Goal: Transaction & Acquisition: Purchase product/service

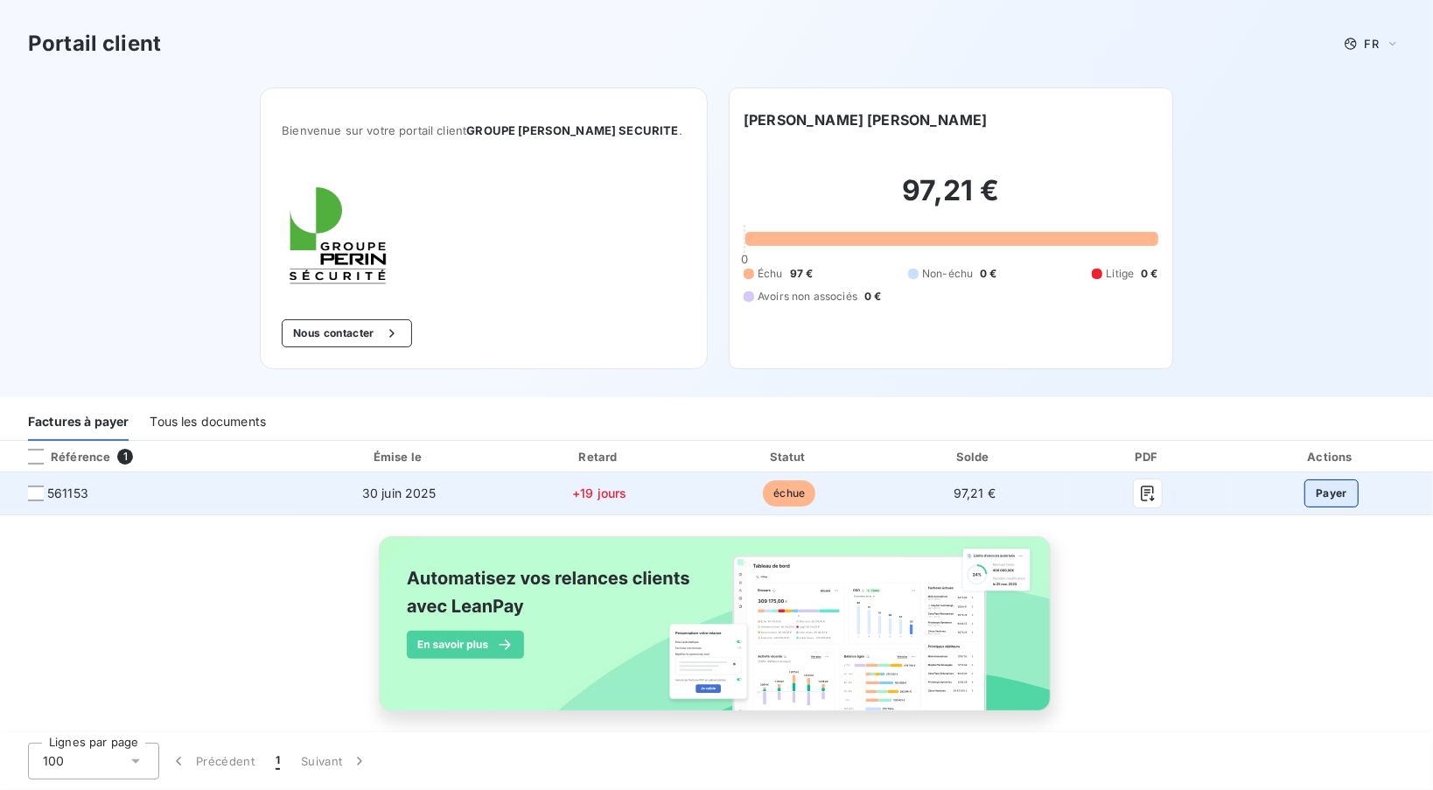
click at [1327, 496] on button "Payer" at bounding box center [1332, 494] width 54 height 28
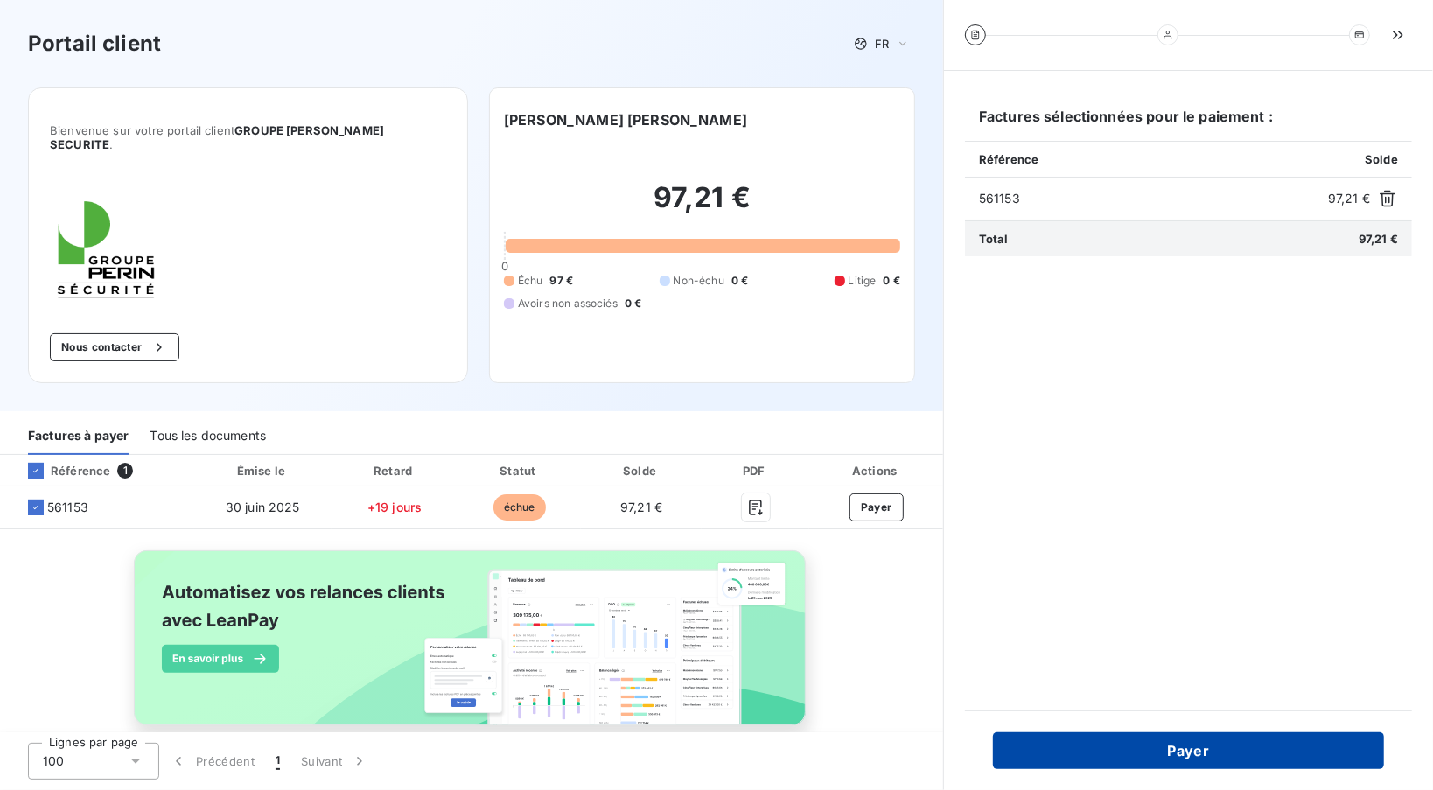
click at [1194, 749] on button "Payer" at bounding box center [1188, 750] width 391 height 37
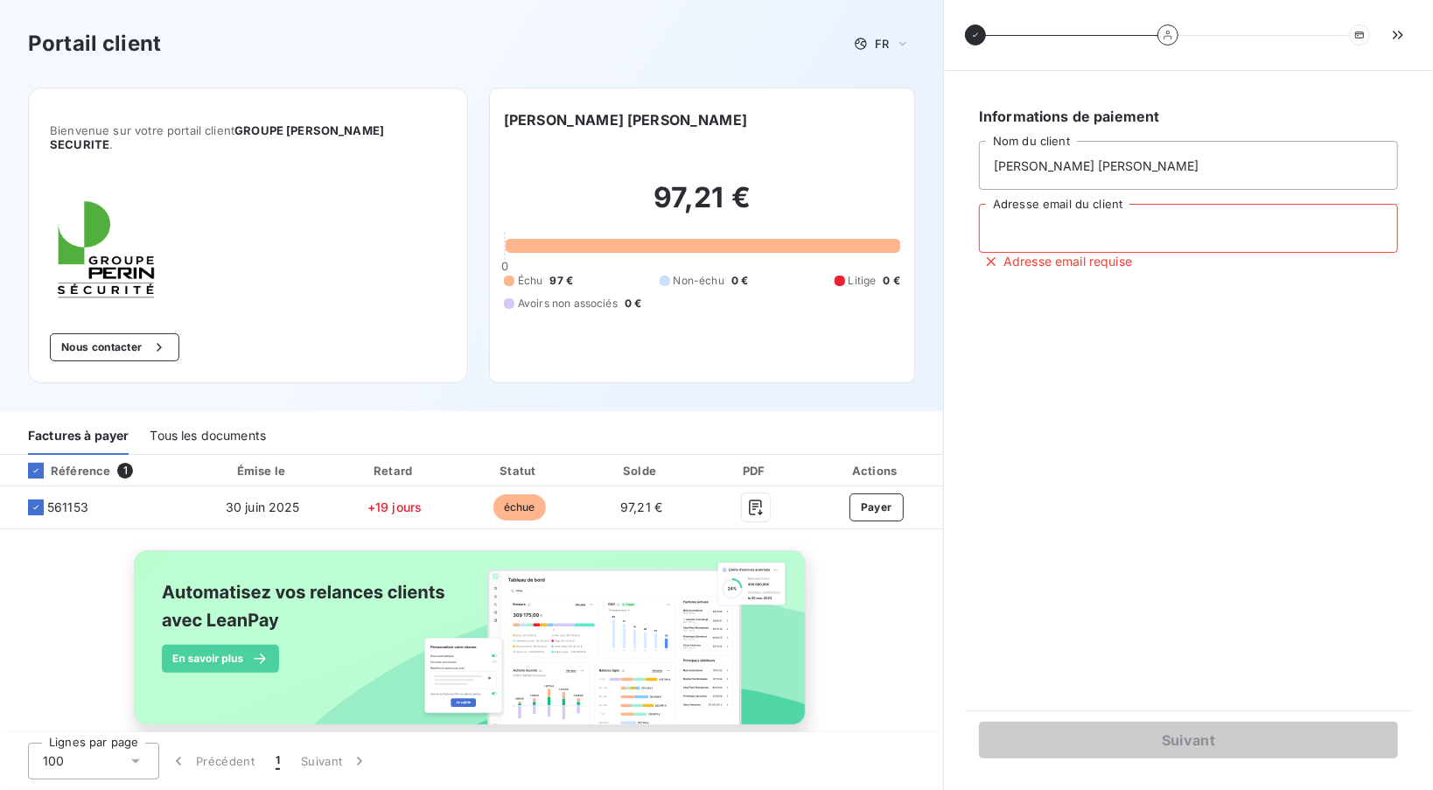
click at [1054, 235] on input "Adresse email du client" at bounding box center [1188, 228] width 419 height 49
type input "[EMAIL_ADDRESS][DOMAIN_NAME]"
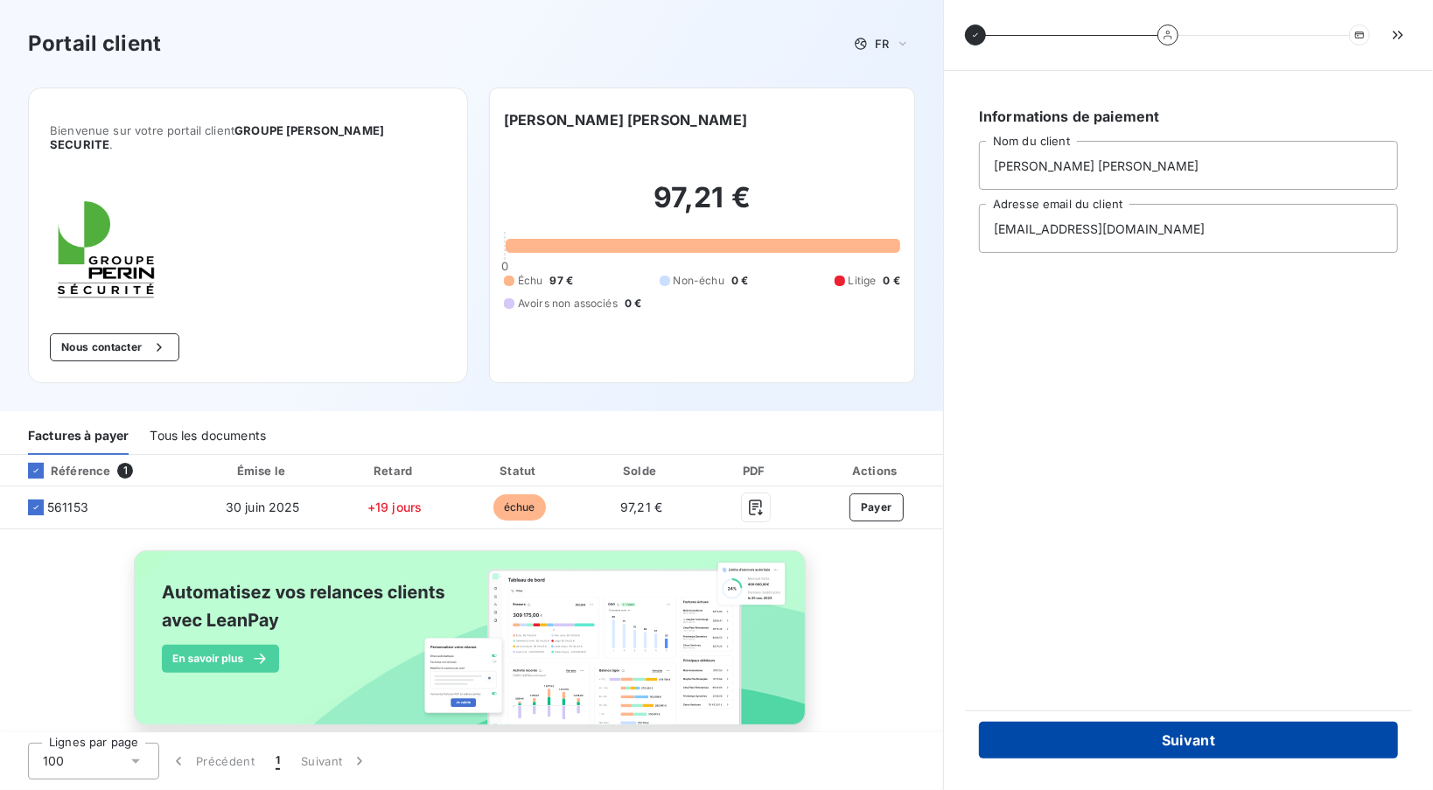
click at [1192, 738] on button "Suivant" at bounding box center [1188, 740] width 419 height 37
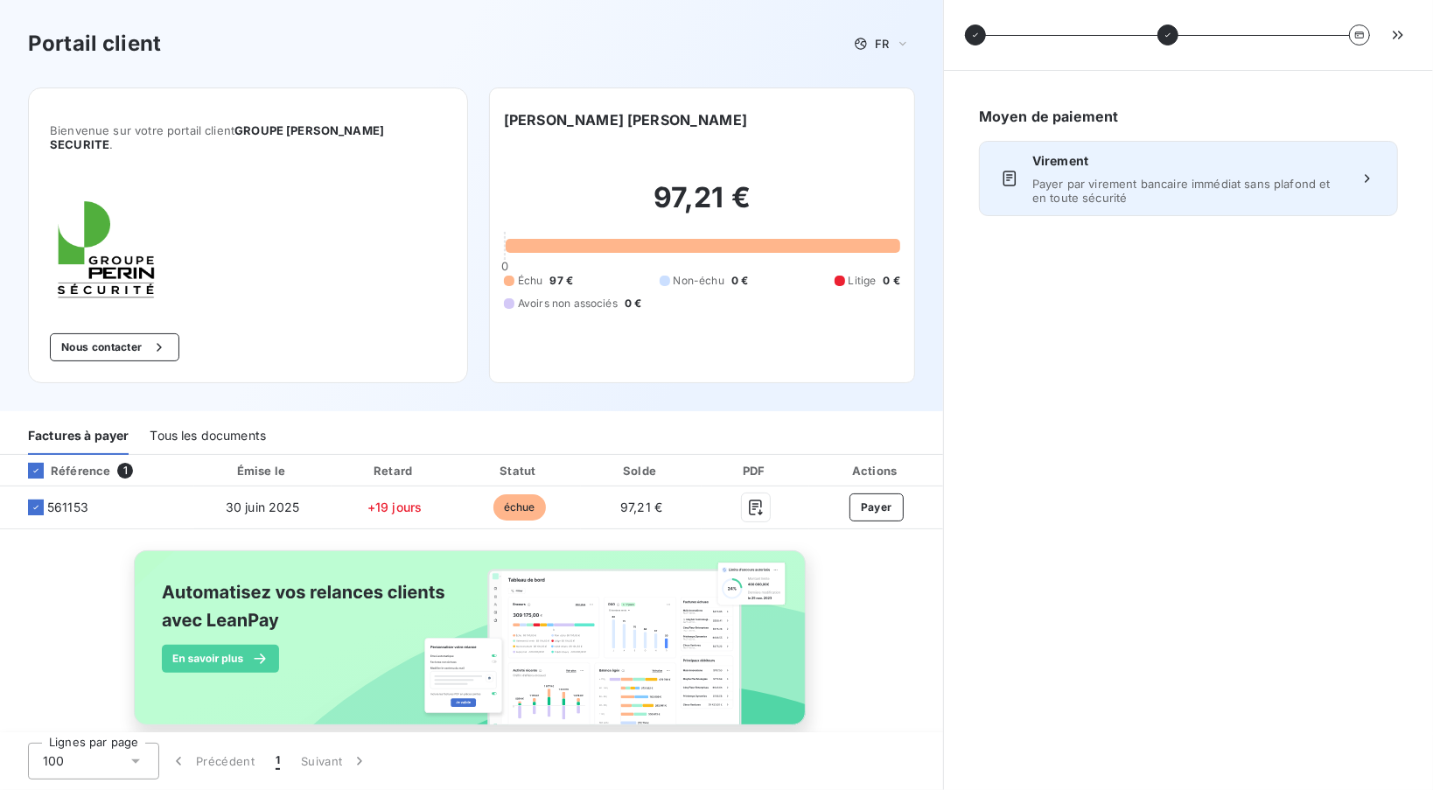
click at [1218, 181] on span "Payer par virement bancaire immédiat sans plafond et en toute sécurité" at bounding box center [1189, 191] width 312 height 28
